Goal: Navigation & Orientation: Find specific page/section

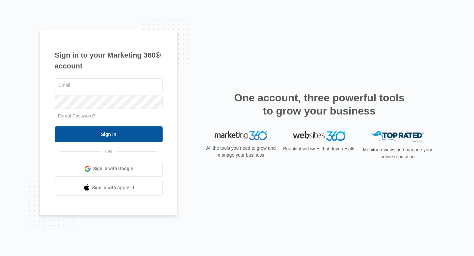
type input "[PERSON_NAME][EMAIL_ADDRESS][DOMAIN_NAME]"
click at [127, 130] on input "Sign In" at bounding box center [109, 134] width 108 height 16
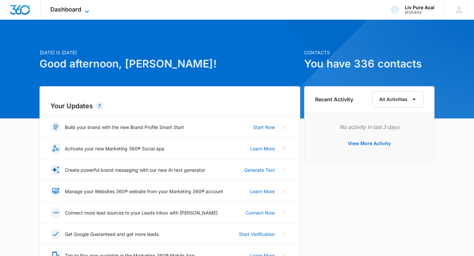
click at [75, 10] on span "Dashboard" at bounding box center [65, 9] width 31 height 7
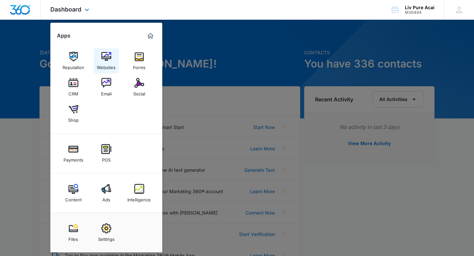
click at [109, 61] on img at bounding box center [106, 57] width 10 height 10
